Goal: Task Accomplishment & Management: Manage account settings

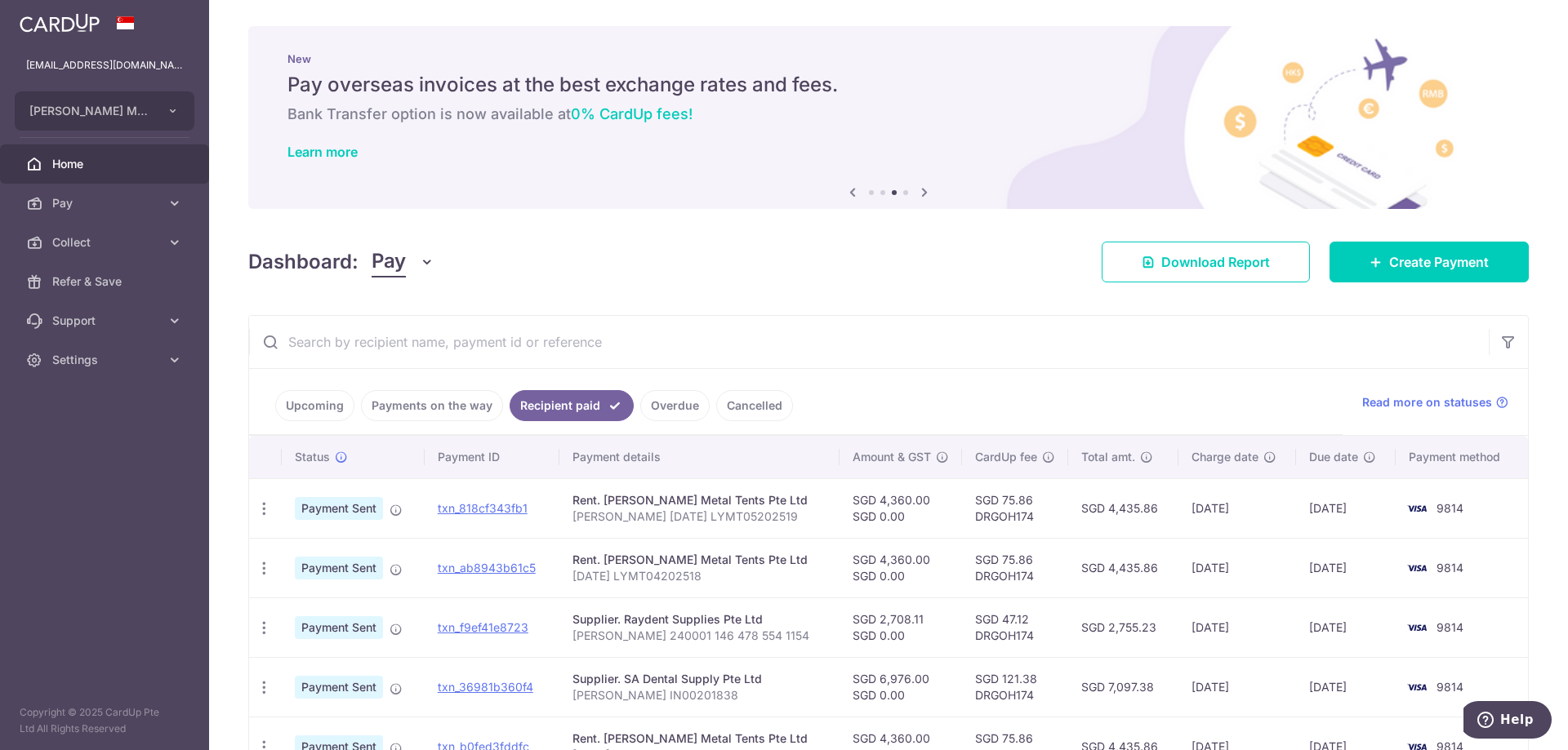
scroll to position [164, 0]
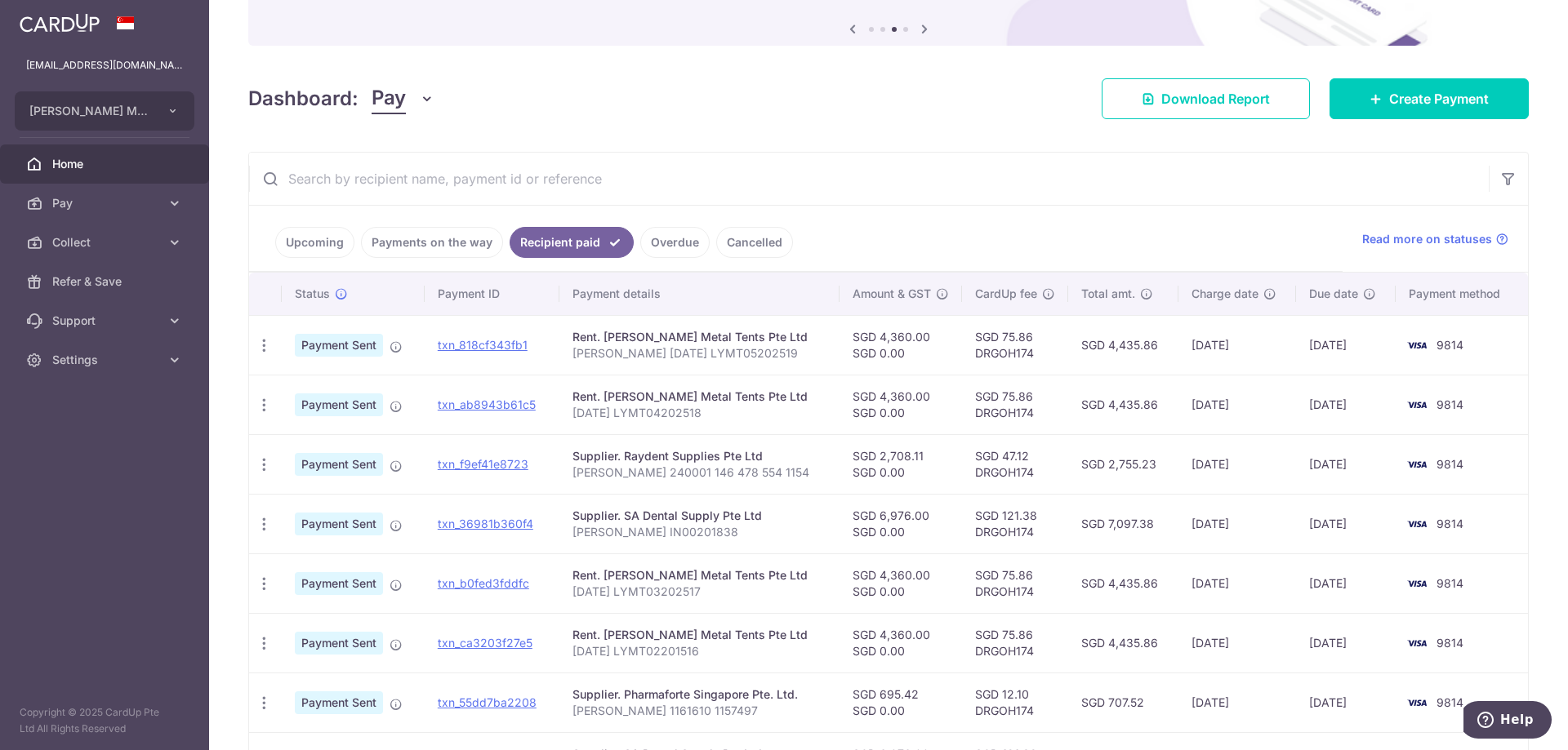
click at [454, 232] on link "Payments on the way" at bounding box center [432, 242] width 142 height 31
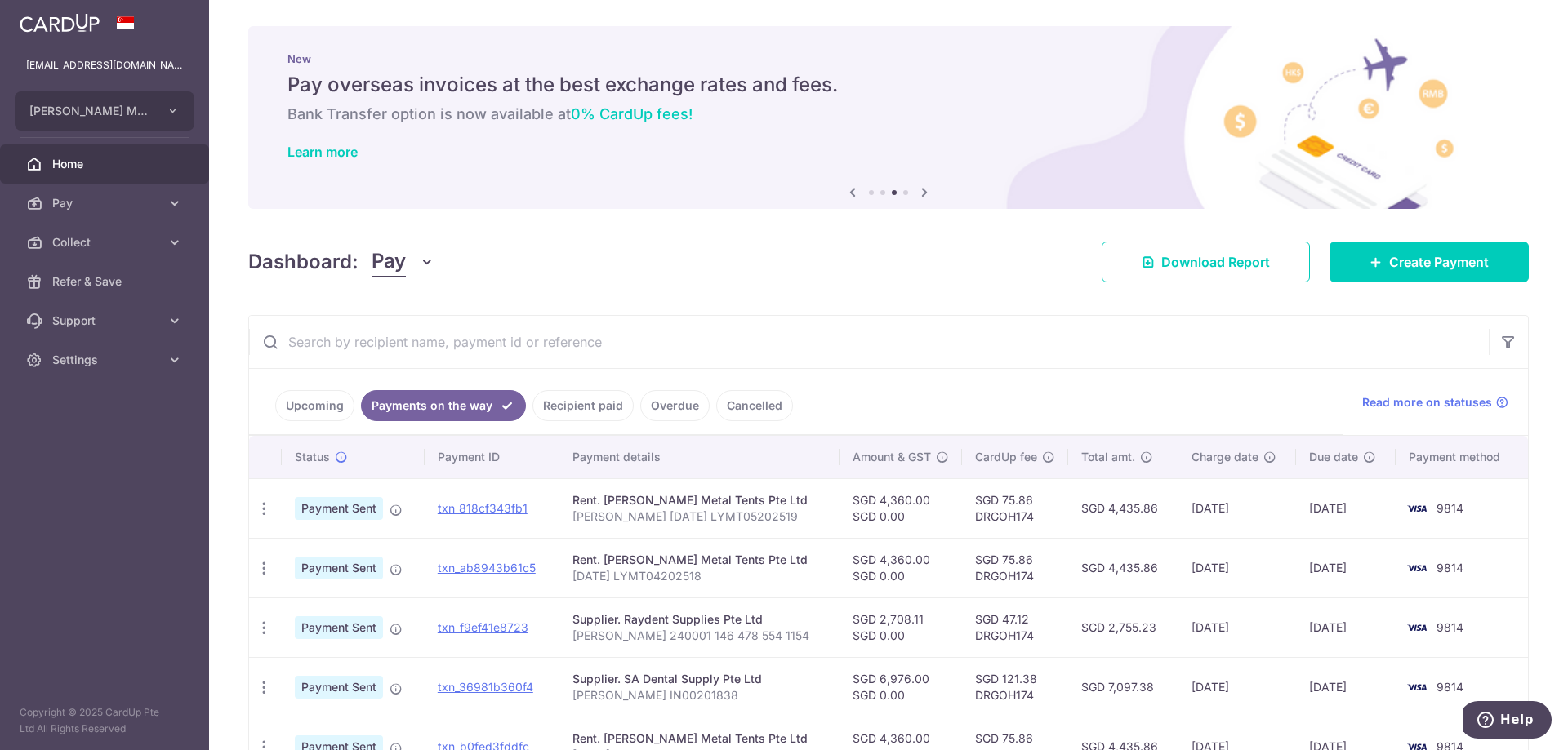
click at [564, 402] on link "Recipient paid" at bounding box center [583, 405] width 101 height 31
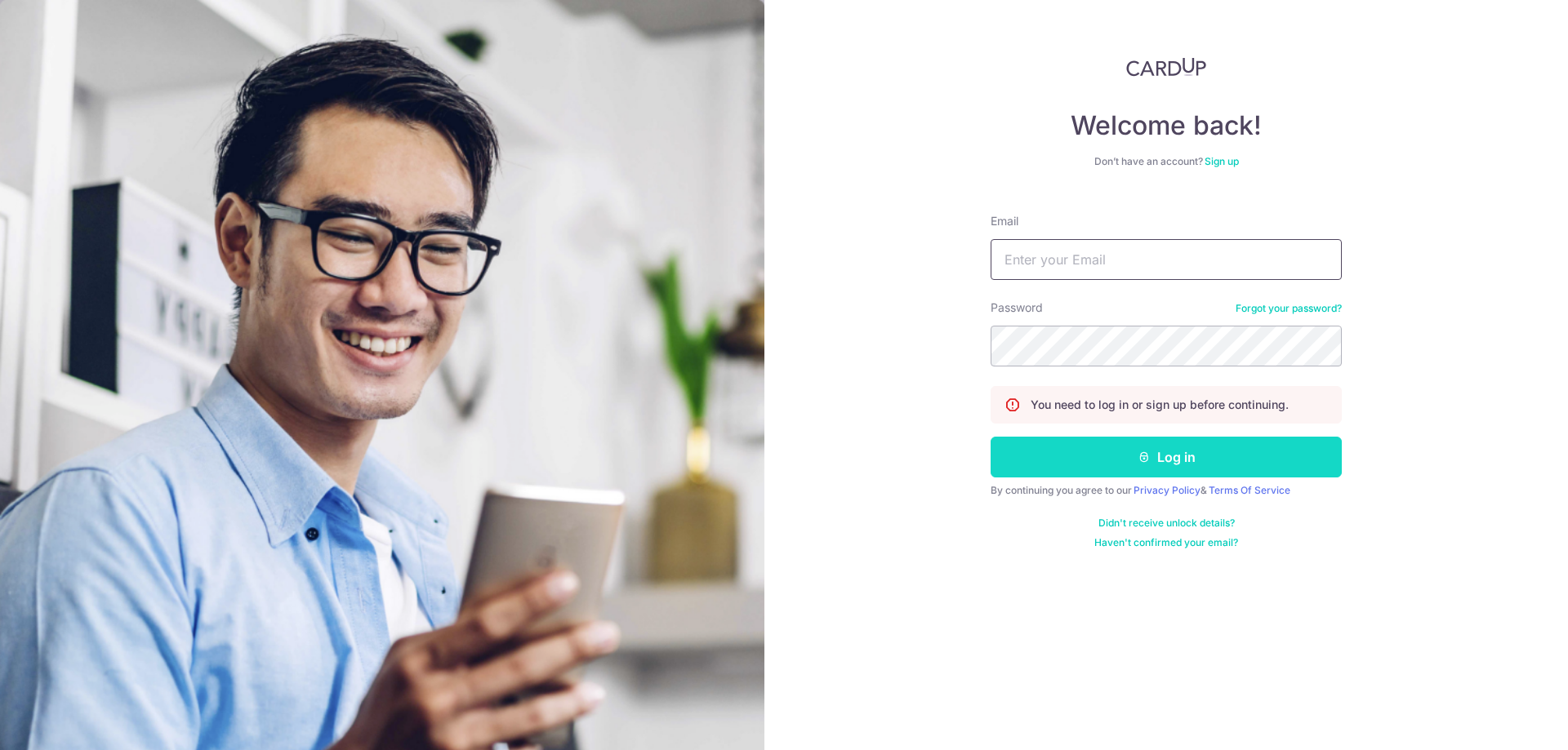
type input "[EMAIL_ADDRESS][DOMAIN_NAME]"
click at [1089, 455] on button "Log in" at bounding box center [1165, 457] width 351 height 41
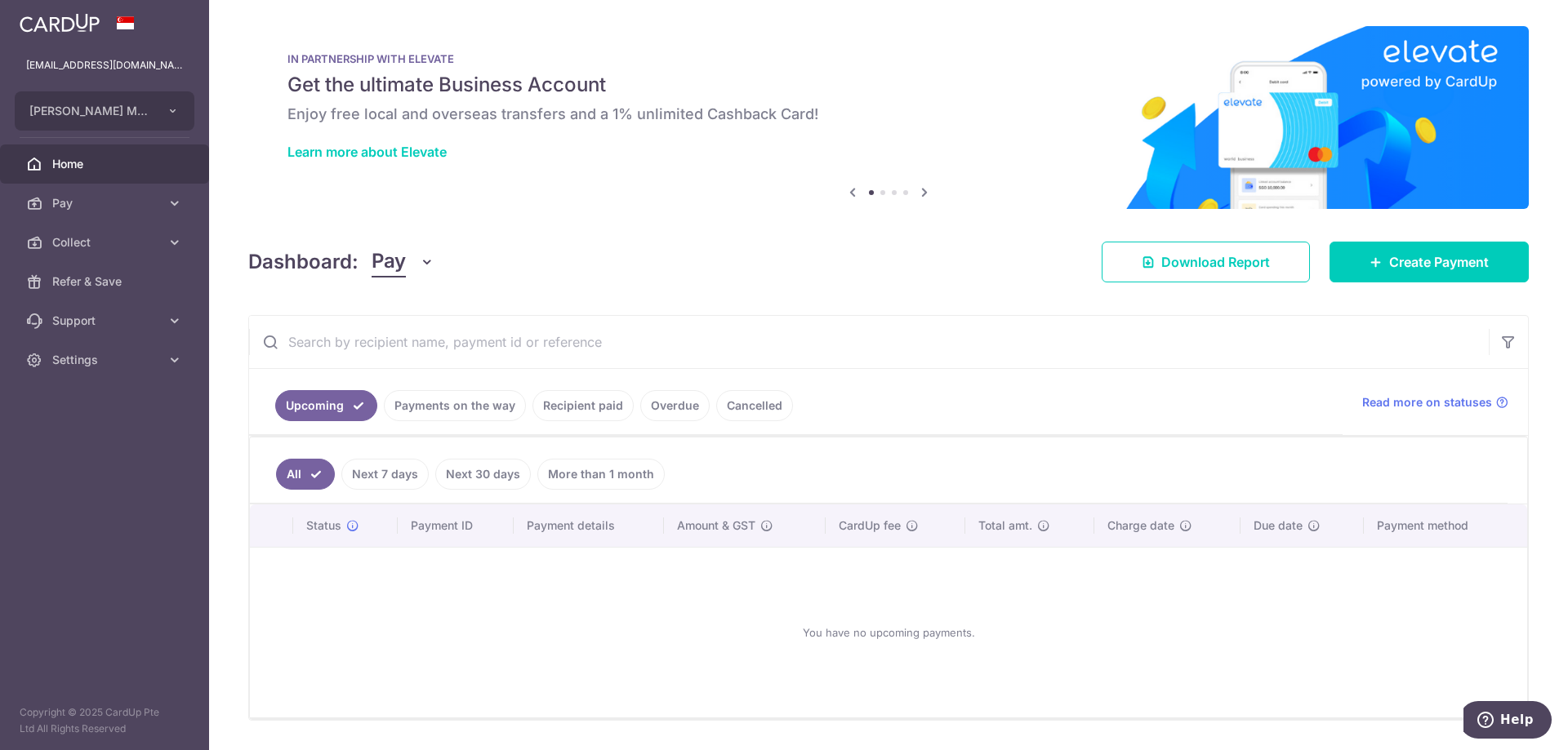
click at [563, 409] on link "Recipient paid" at bounding box center [583, 405] width 101 height 31
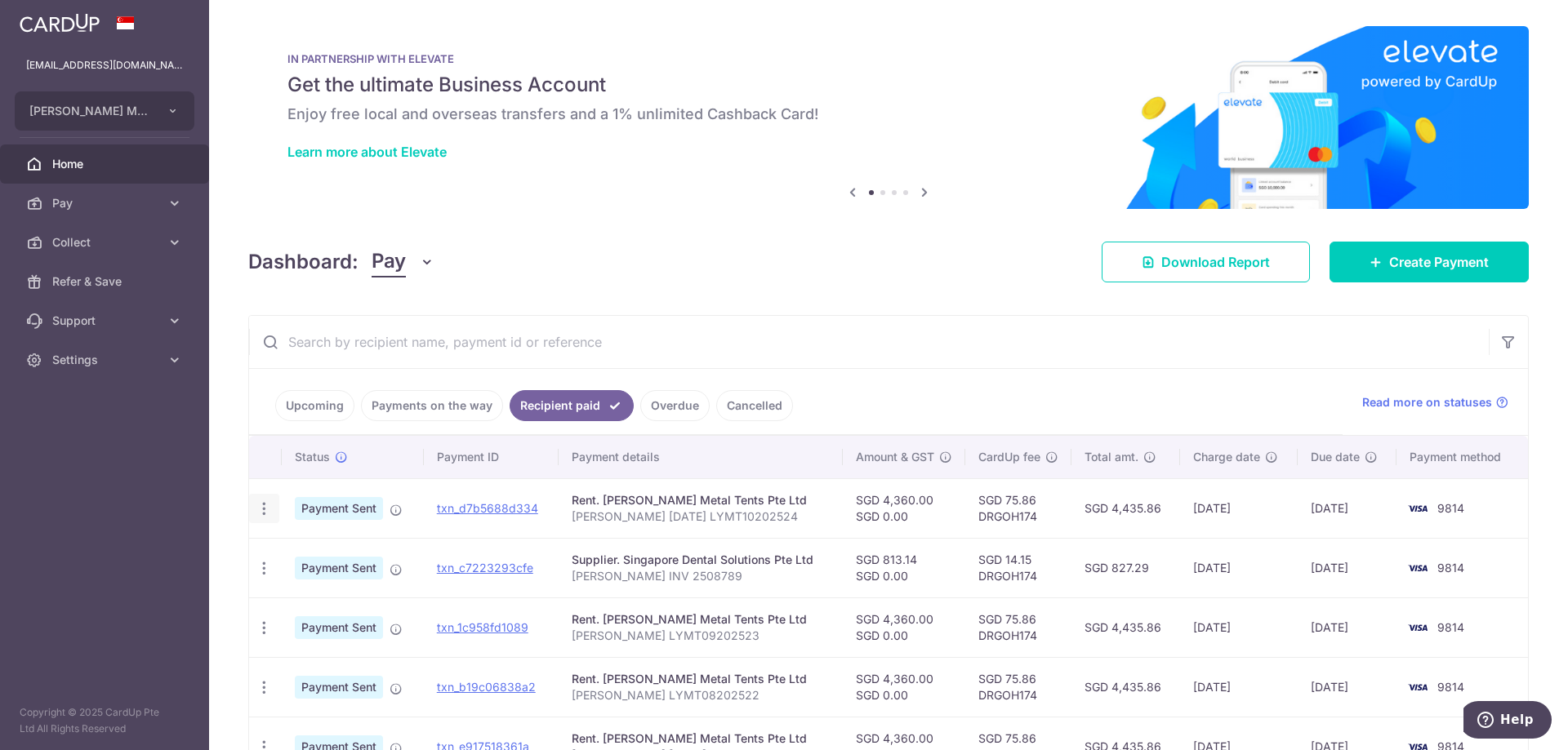
click at [269, 508] on icon "button" at bounding box center [264, 509] width 17 height 17
click at [349, 562] on span "PDF Receipt" at bounding box center [350, 553] width 111 height 16
drag, startPoint x: 878, startPoint y: 210, endPoint x: 886, endPoint y: 204, distance: 10.0
click at [878, 209] on div "× Pause Schedule Pause all future payments in this series Pause just this one p…" at bounding box center [888, 375] width 1359 height 750
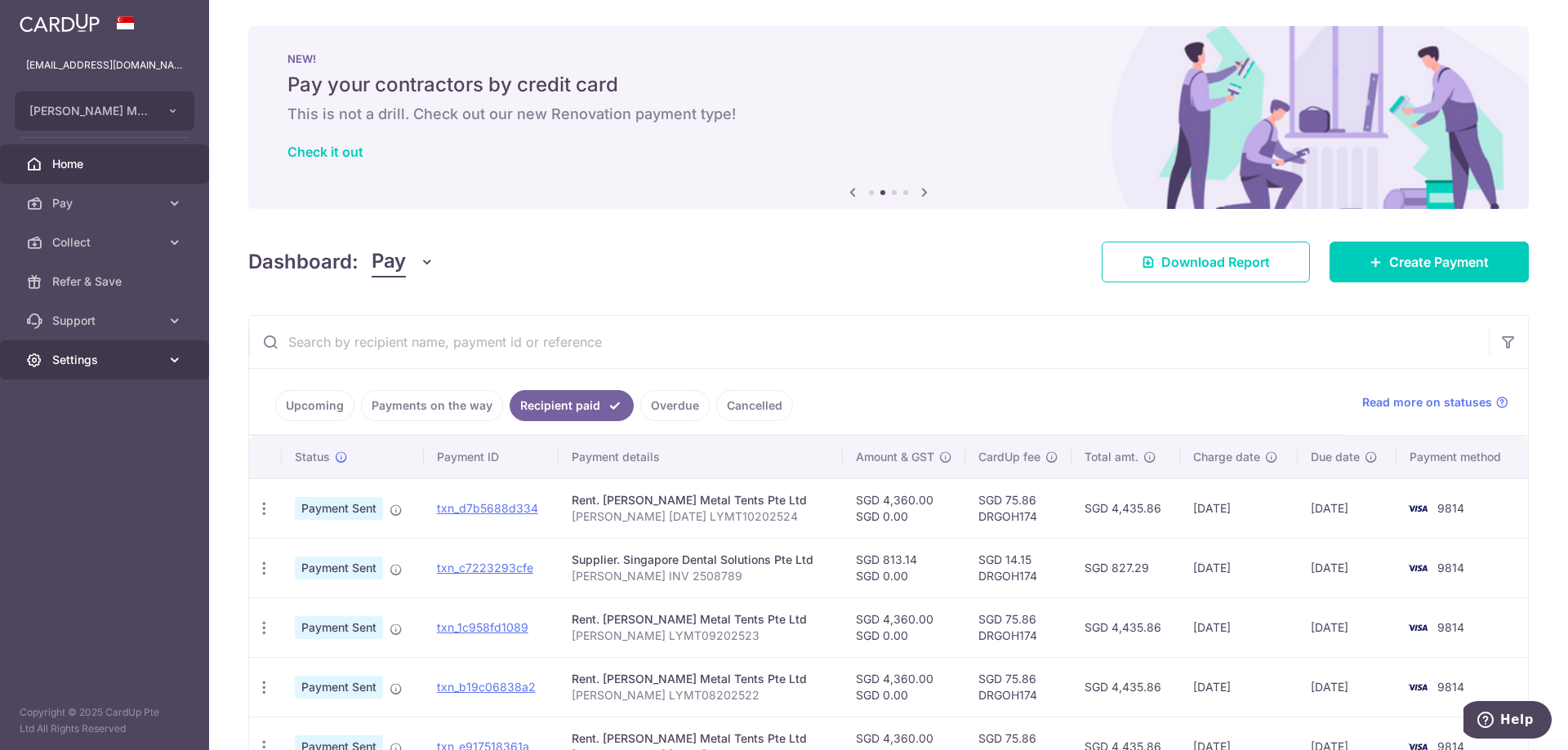
click at [77, 356] on span "Settings" at bounding box center [106, 360] width 108 height 16
click at [88, 442] on span "Logout" at bounding box center [106, 438] width 108 height 16
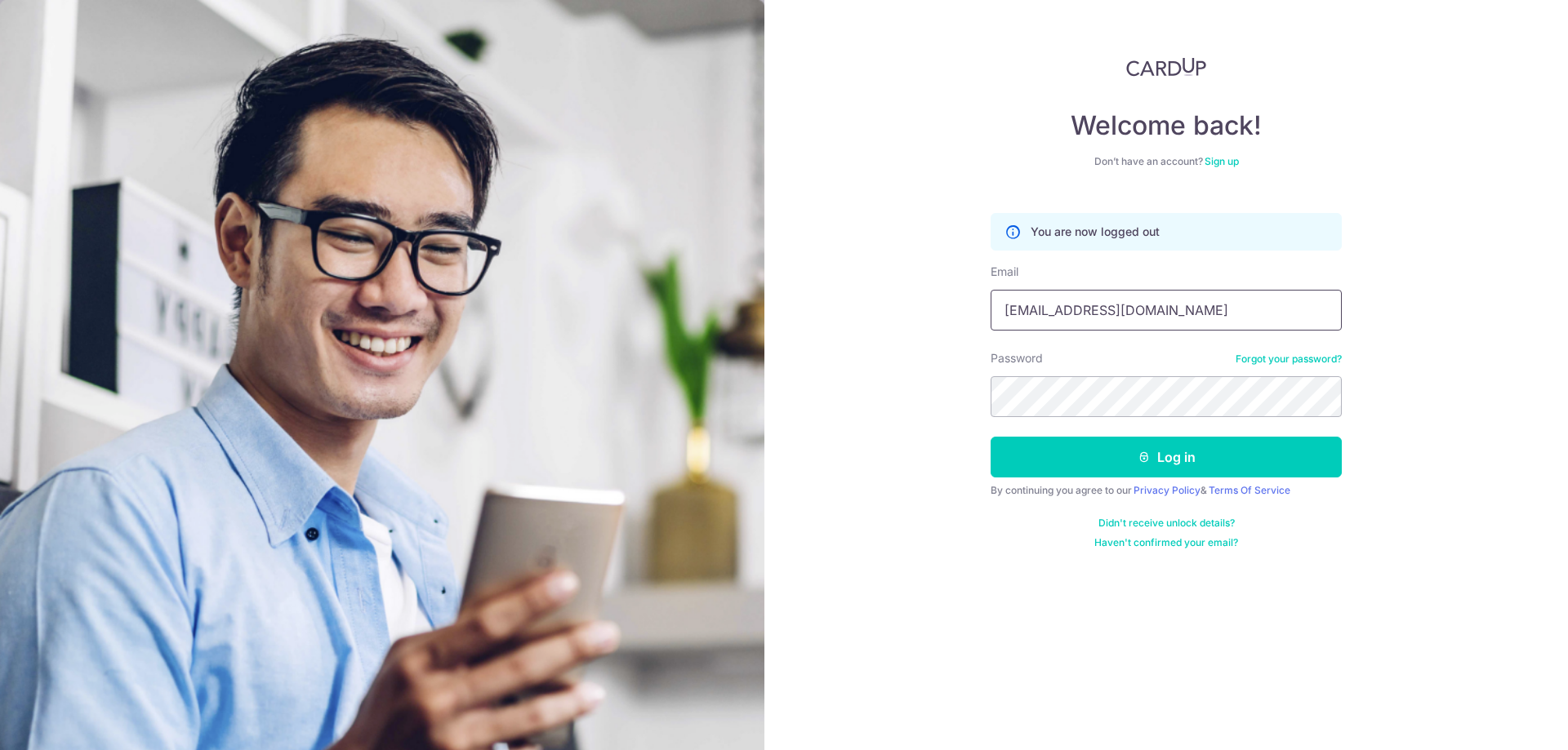
click at [1197, 308] on input "[EMAIL_ADDRESS][DOMAIN_NAME]" at bounding box center [1165, 310] width 351 height 41
type input "[EMAIL_ADDRESS][DOMAIN_NAME]"
click at [1148, 465] on button "Log in" at bounding box center [1165, 457] width 351 height 41
